Goal: Complete Application Form: Complete application form

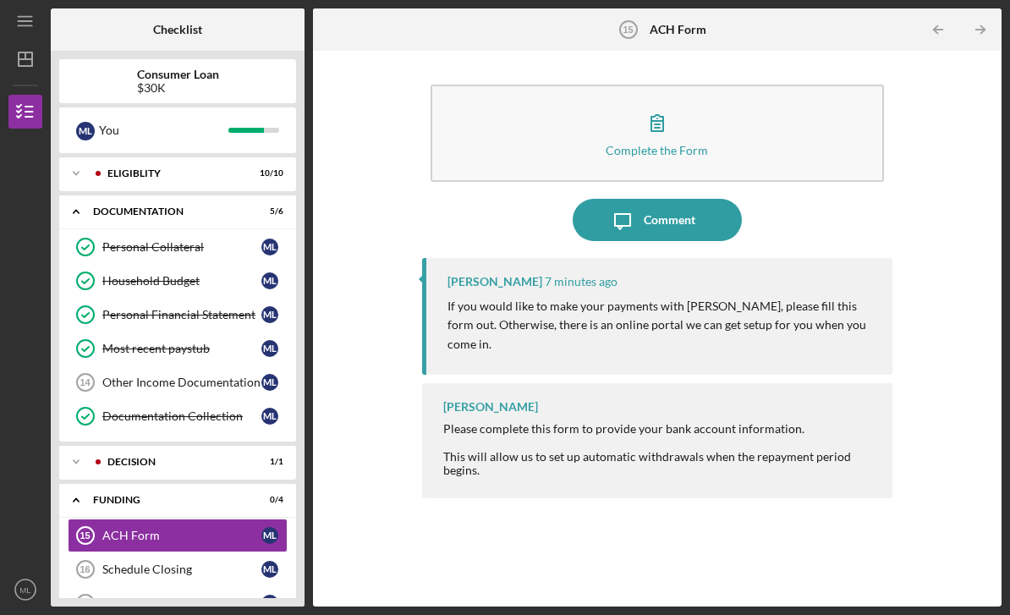
scroll to position [28, 0]
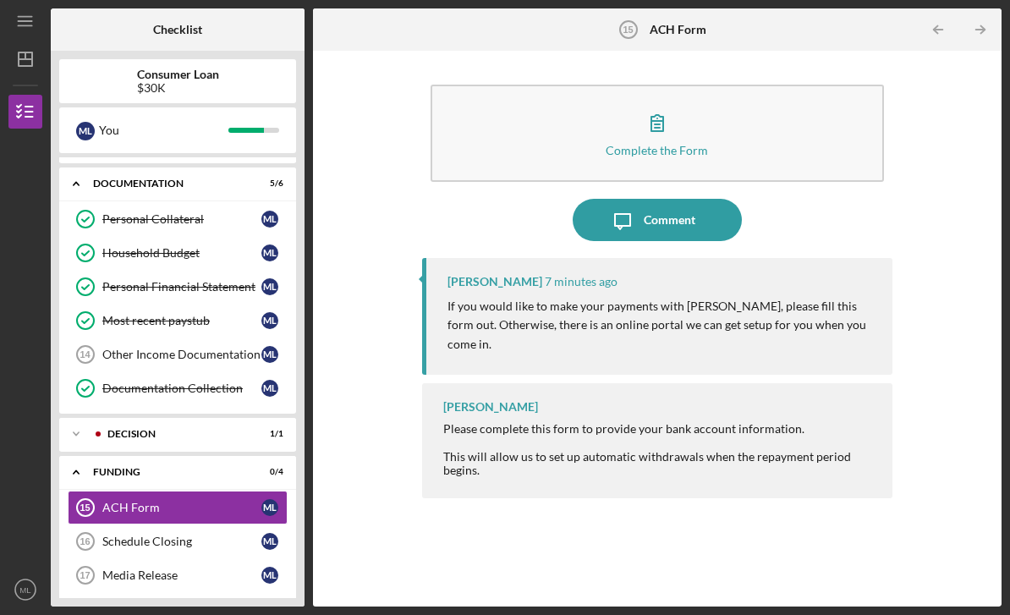
click at [810, 422] on div "Please complete this form to provide your bank account information. This will a…" at bounding box center [659, 449] width 432 height 54
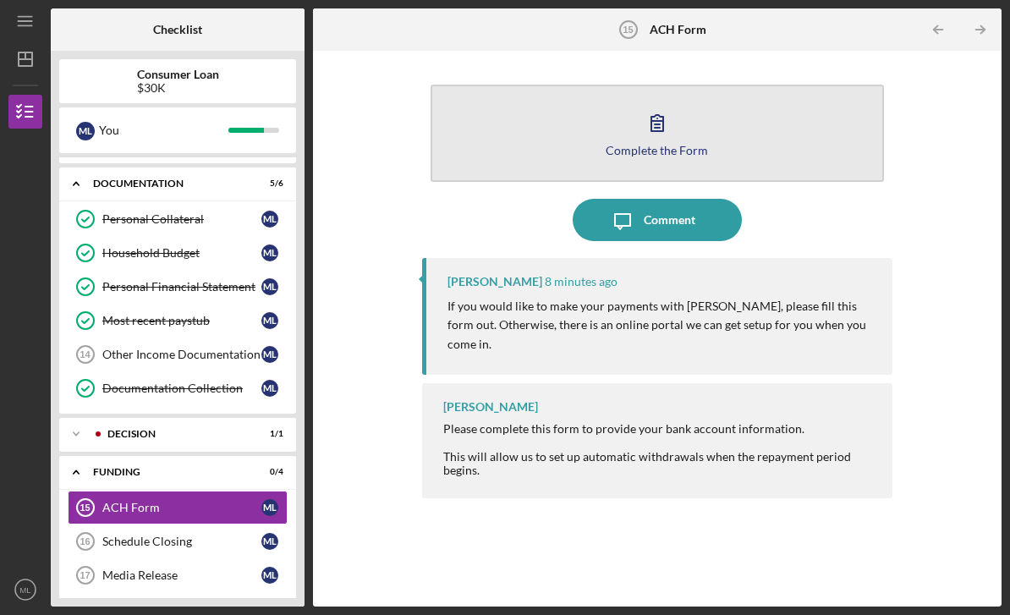
click at [684, 86] on button "Complete the Form Form" at bounding box center [657, 133] width 453 height 97
